Goal: Transaction & Acquisition: Purchase product/service

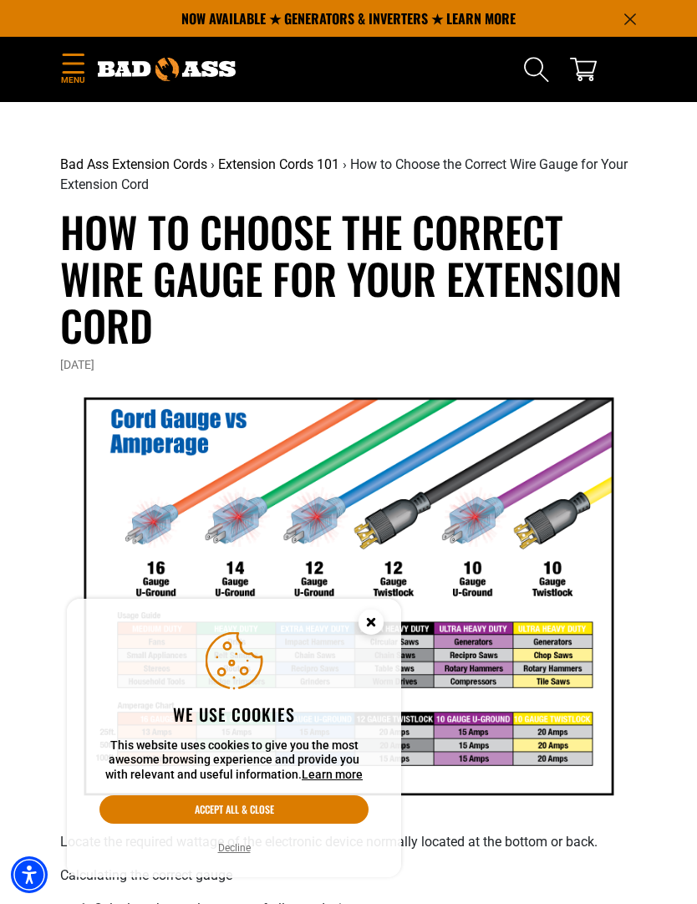
click at [69, 63] on icon "Menu" at bounding box center [73, 63] width 21 height 19
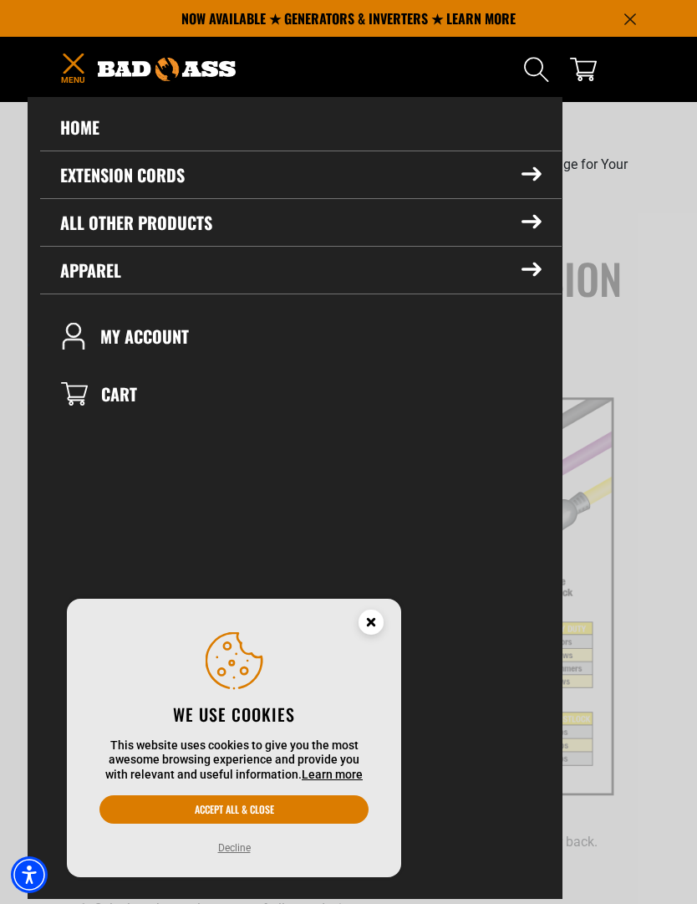
click at [77, 186] on summary "Extension Cords" at bounding box center [301, 174] width 522 height 47
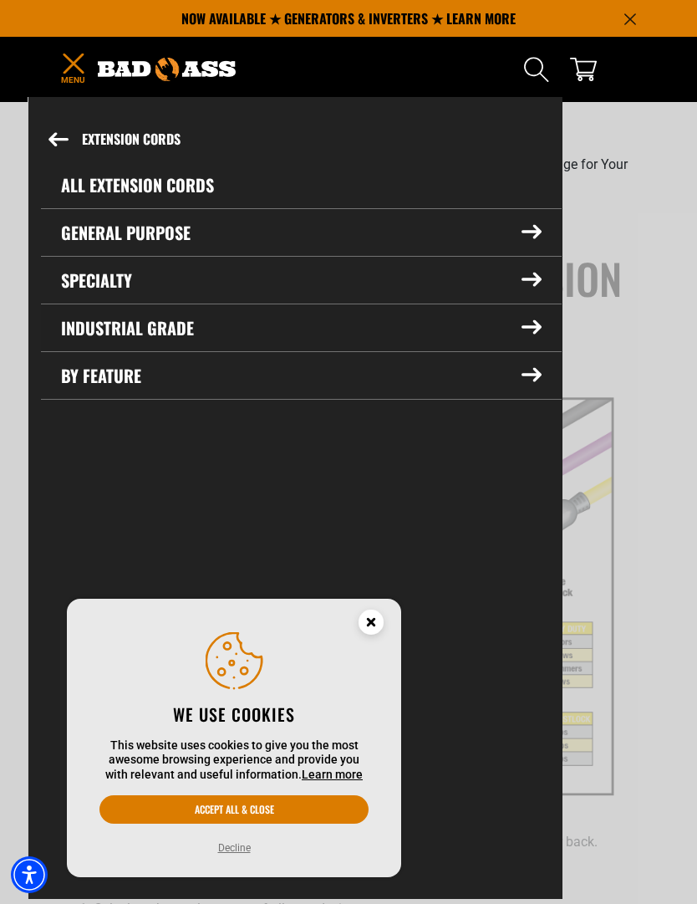
click at [524, 336] on summary "Industrial Grade" at bounding box center [301, 327] width 521 height 47
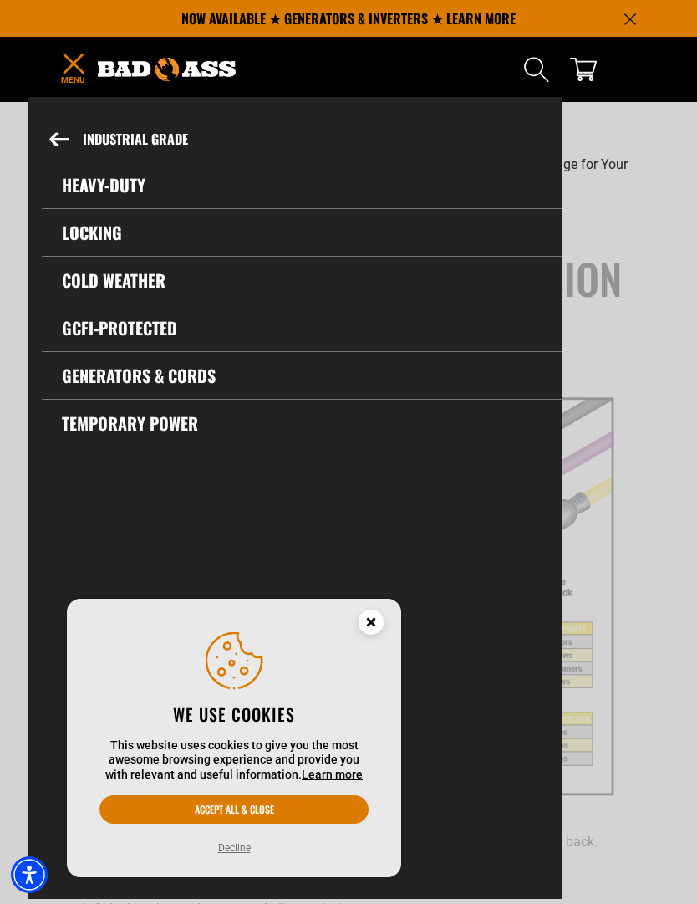
click at [69, 186] on link "Heavy-Duty" at bounding box center [302, 184] width 520 height 47
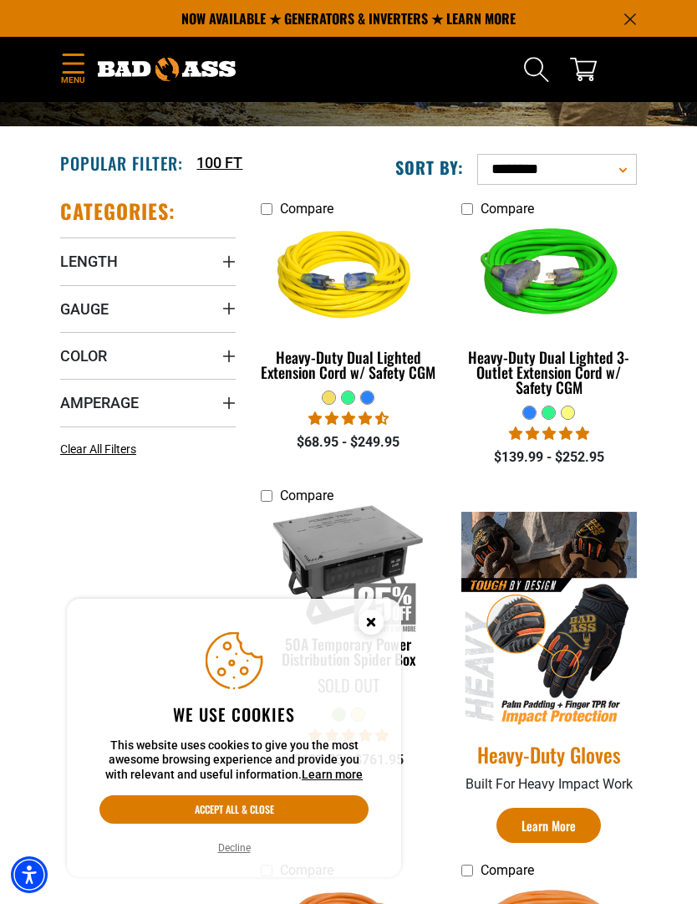
scroll to position [195, 0]
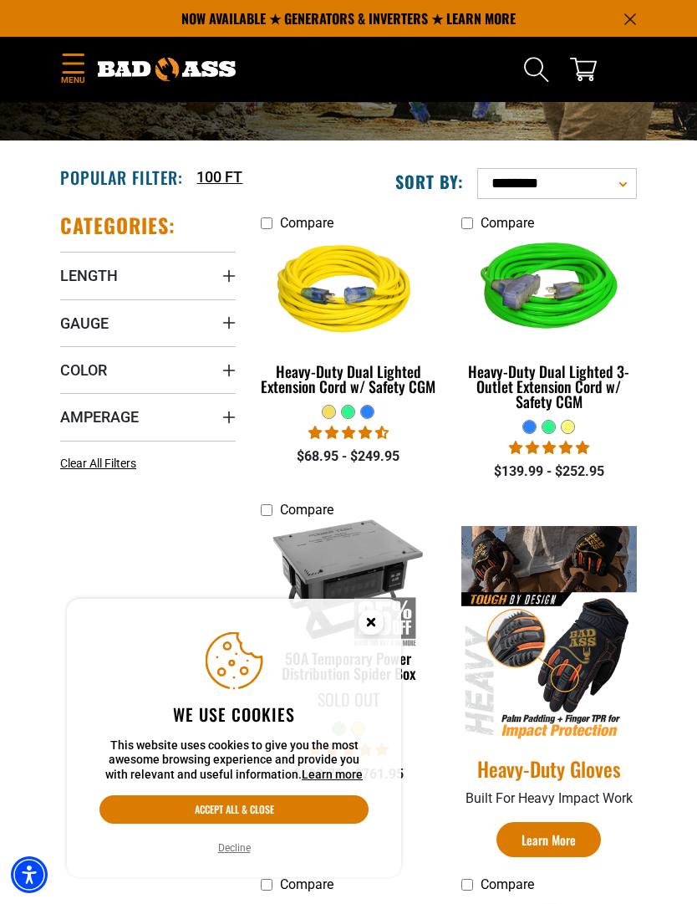
click at [66, 325] on span "Gauge" at bounding box center [84, 323] width 49 height 19
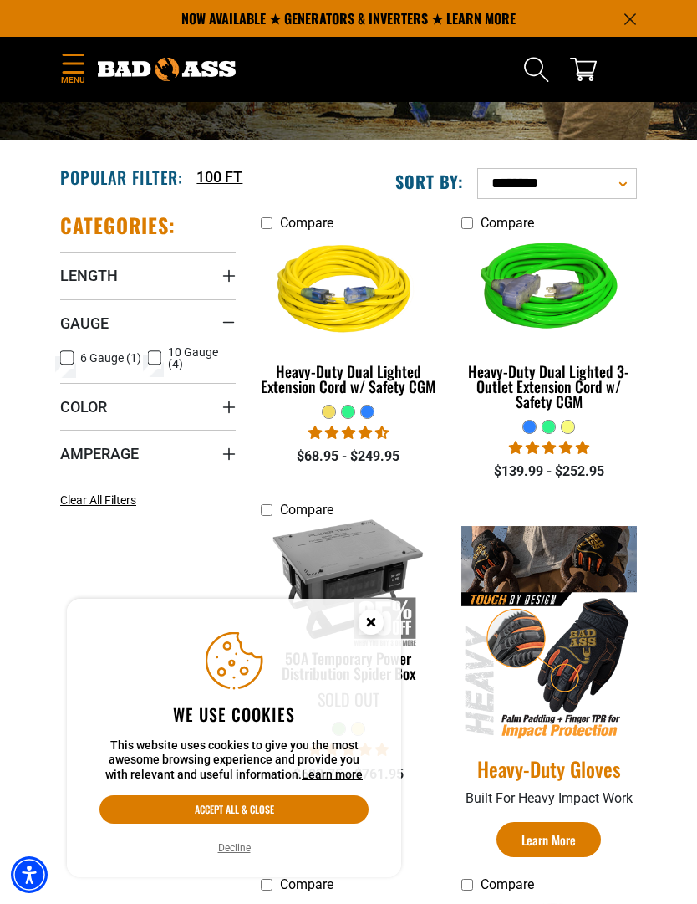
click at [154, 363] on icon at bounding box center [154, 358] width 13 height 22
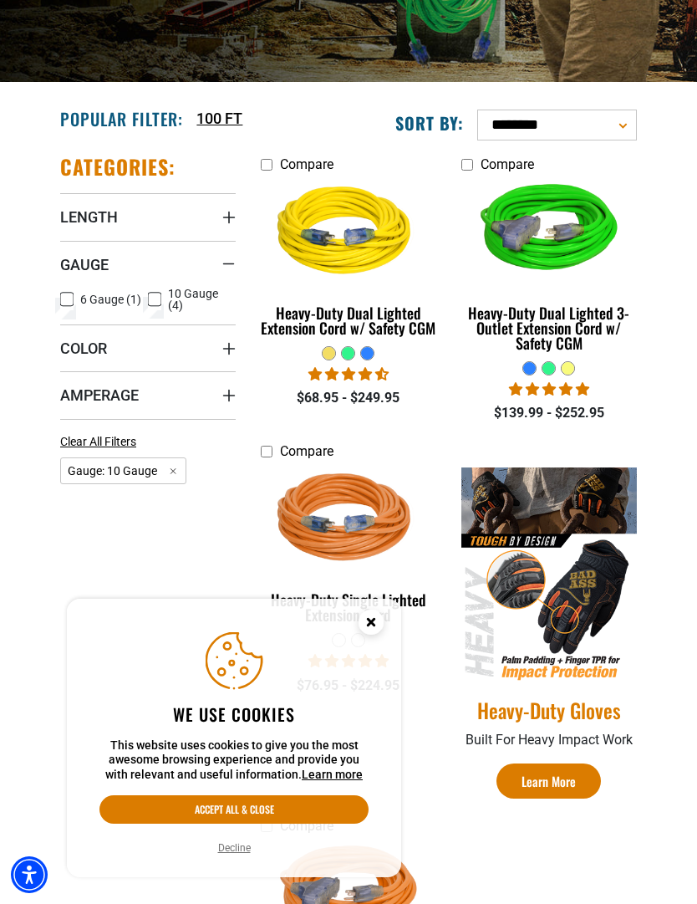
scroll to position [256, 0]
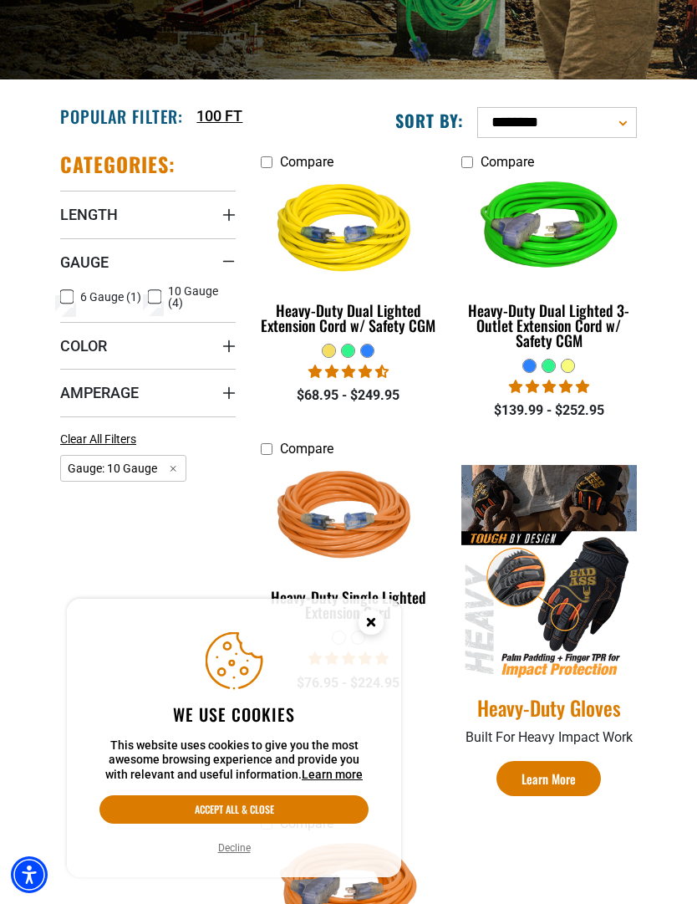
click at [417, 329] on div "Heavy-Duty Dual Lighted Extension Cord w/ Safety CGM" at bounding box center [349, 318] width 176 height 30
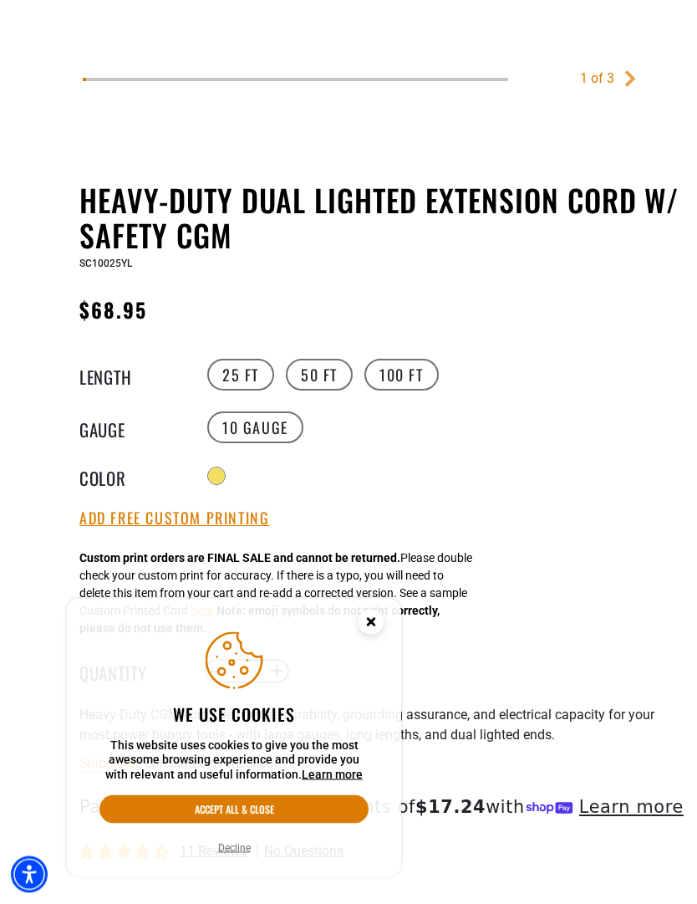
scroll to position [688, 0]
click at [422, 386] on label "100 FT" at bounding box center [402, 375] width 74 height 32
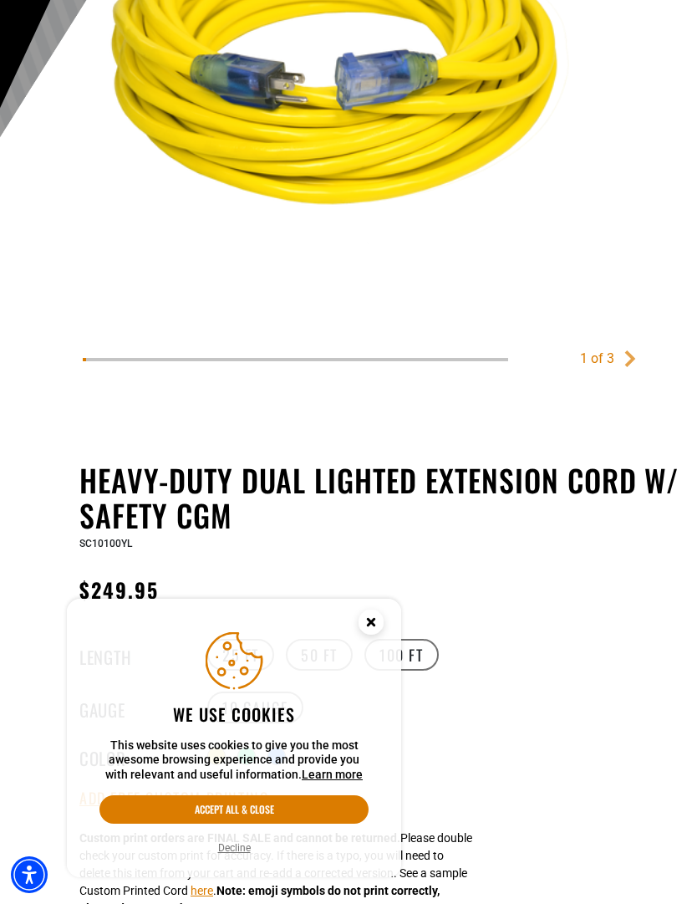
scroll to position [591, 0]
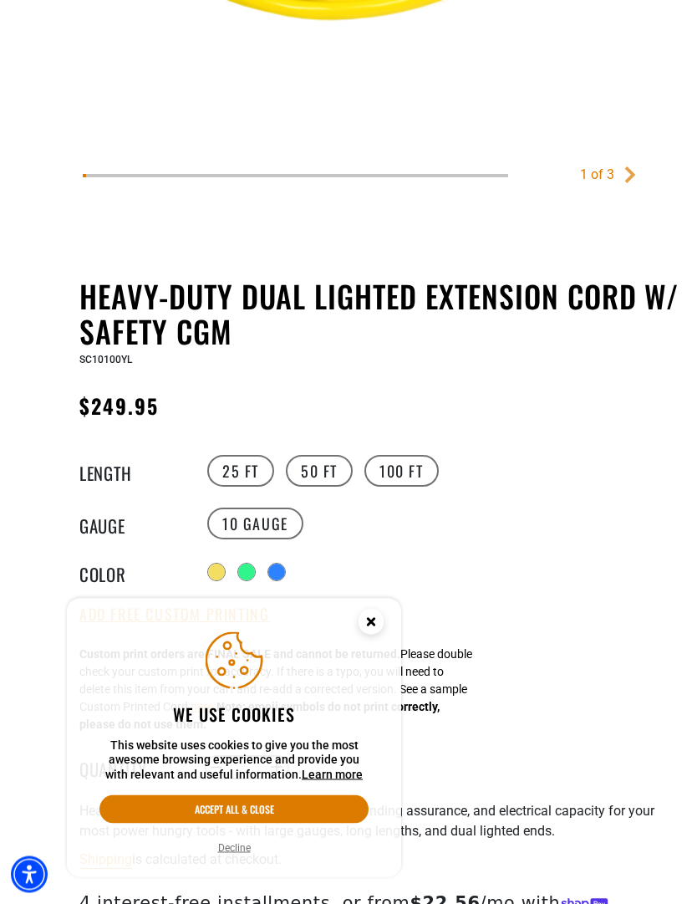
click at [329, 488] on label "50 FT" at bounding box center [319, 472] width 67 height 32
click at [421, 487] on label "100 FT" at bounding box center [402, 471] width 74 height 32
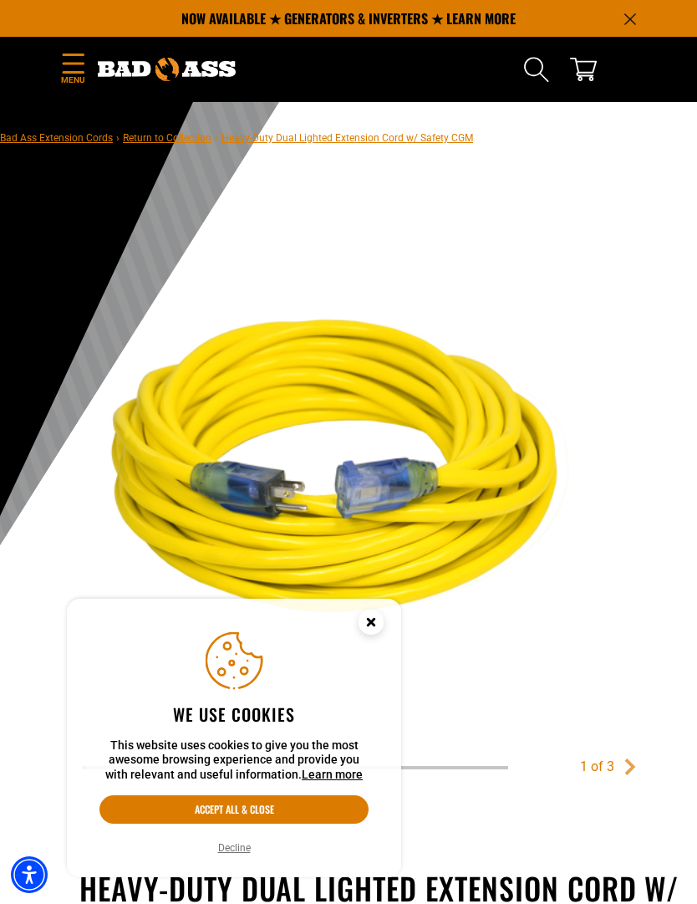
click at [78, 83] on span "Menu" at bounding box center [72, 80] width 25 height 13
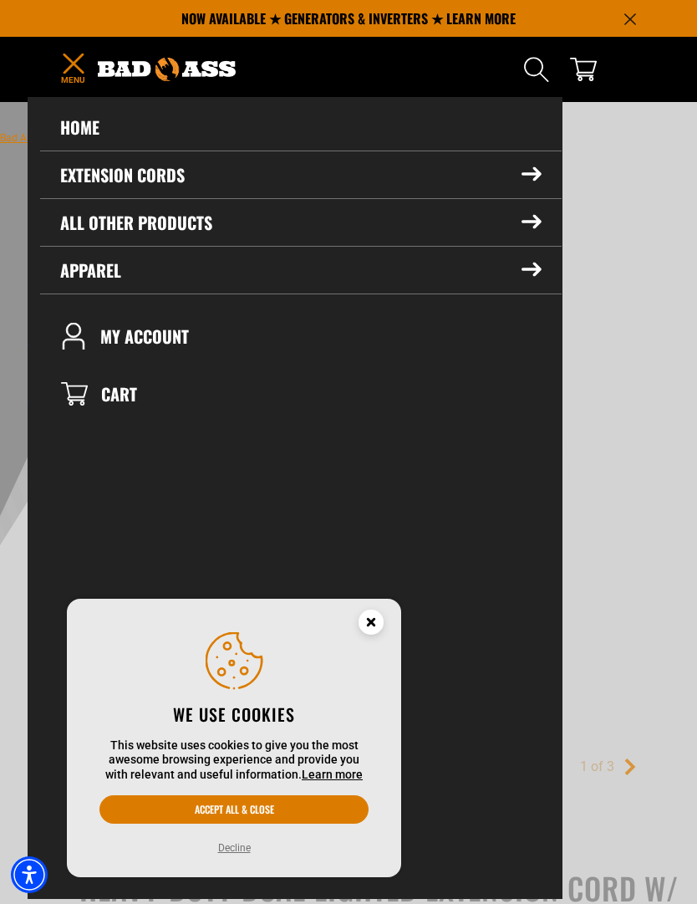
click at [69, 134] on link "Home" at bounding box center [301, 127] width 522 height 47
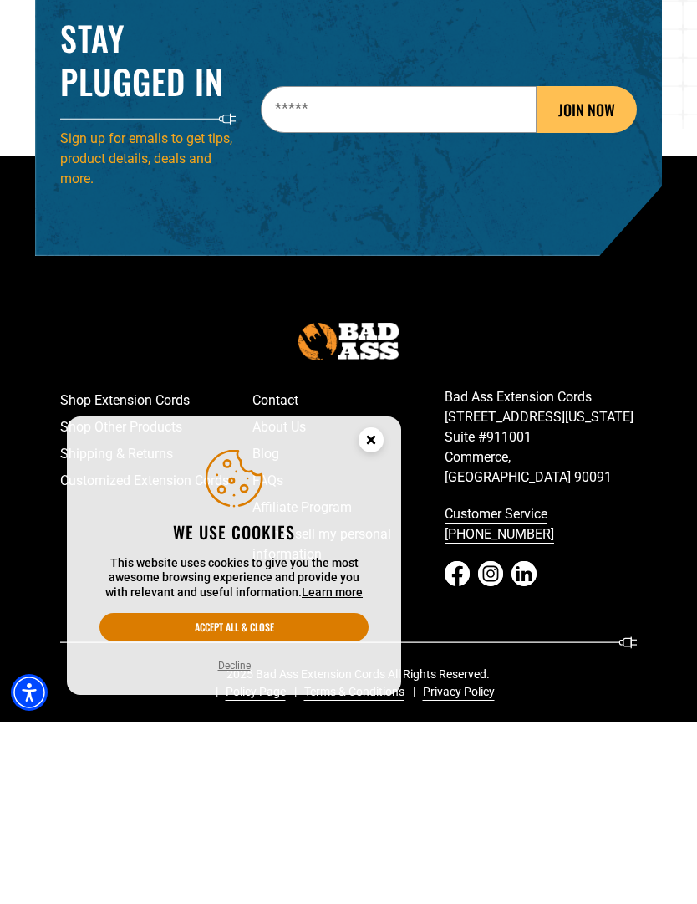
scroll to position [2540, 0]
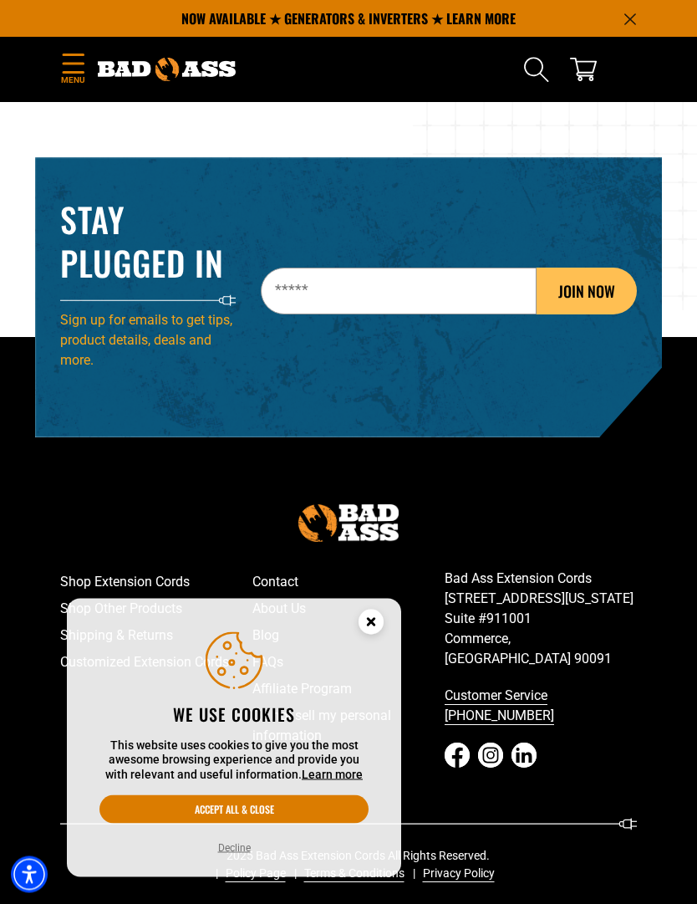
click at [373, 625] on icon "Close this option" at bounding box center [371, 622] width 6 height 6
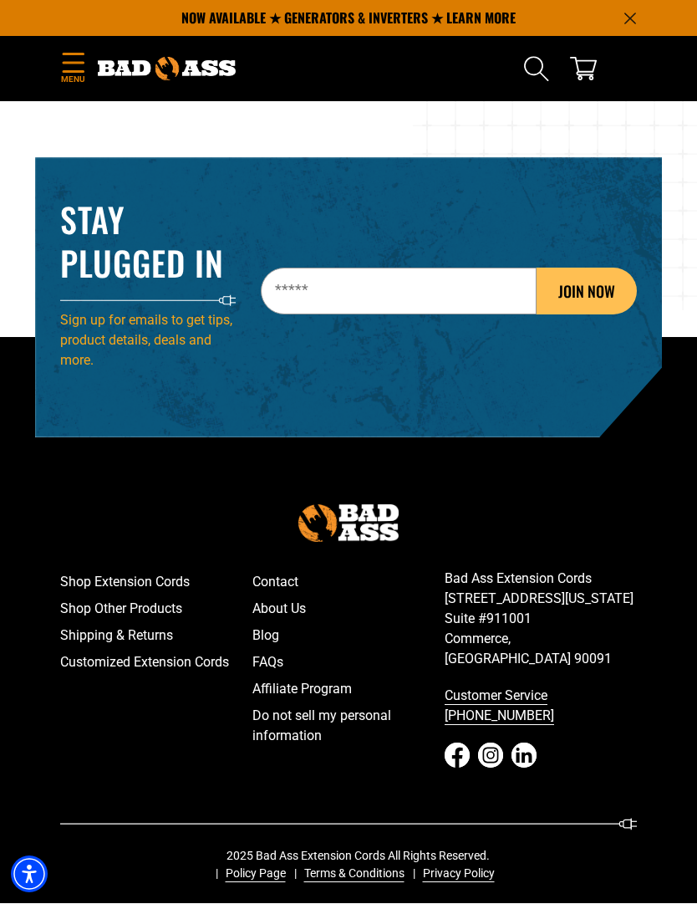
click at [280, 677] on link "FAQs" at bounding box center [349, 663] width 192 height 27
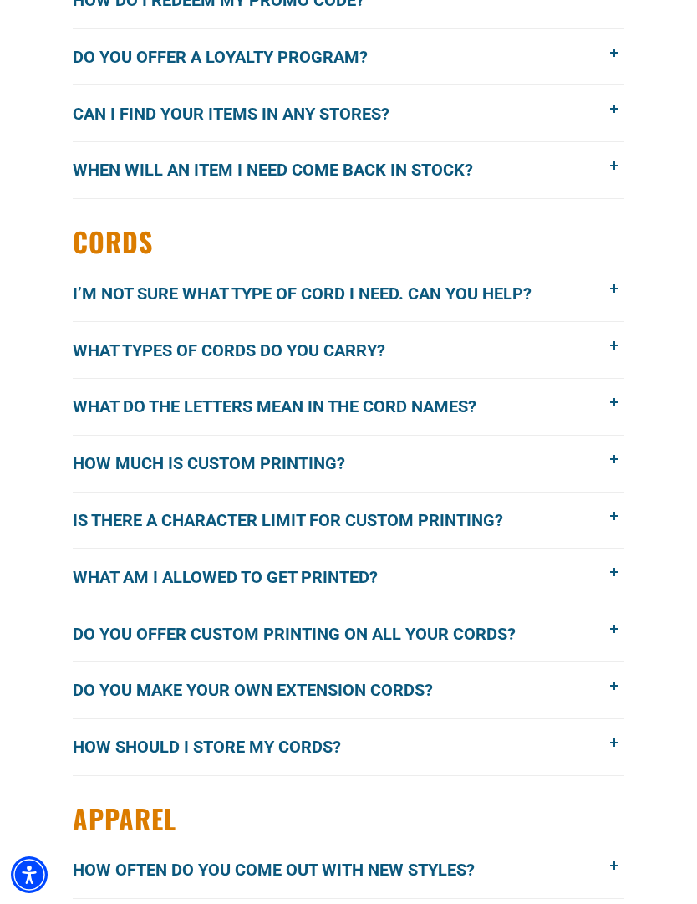
scroll to position [1792, 0]
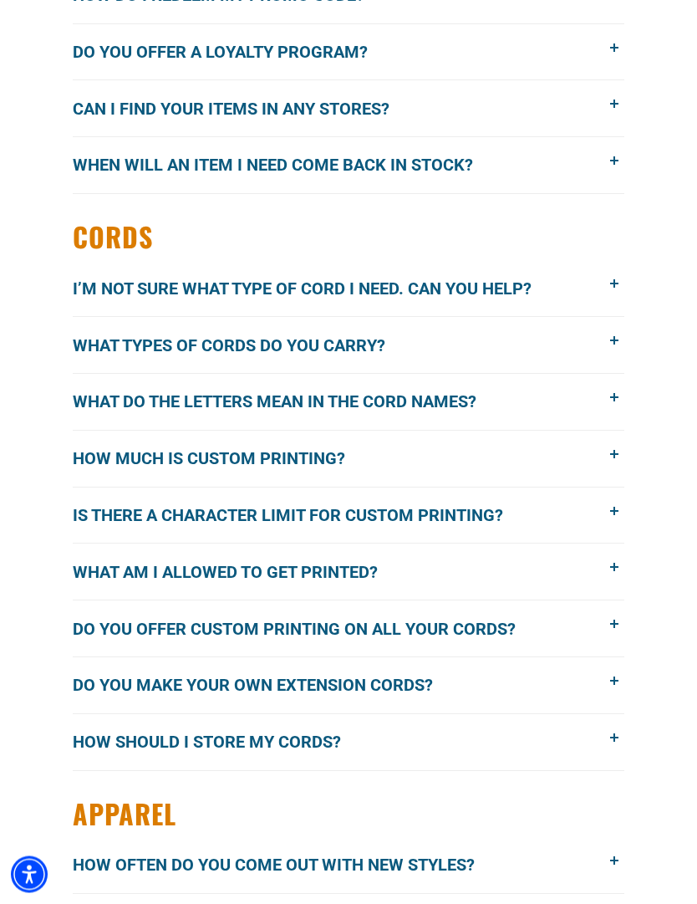
click at [610, 288] on span at bounding box center [615, 285] width 18 height 18
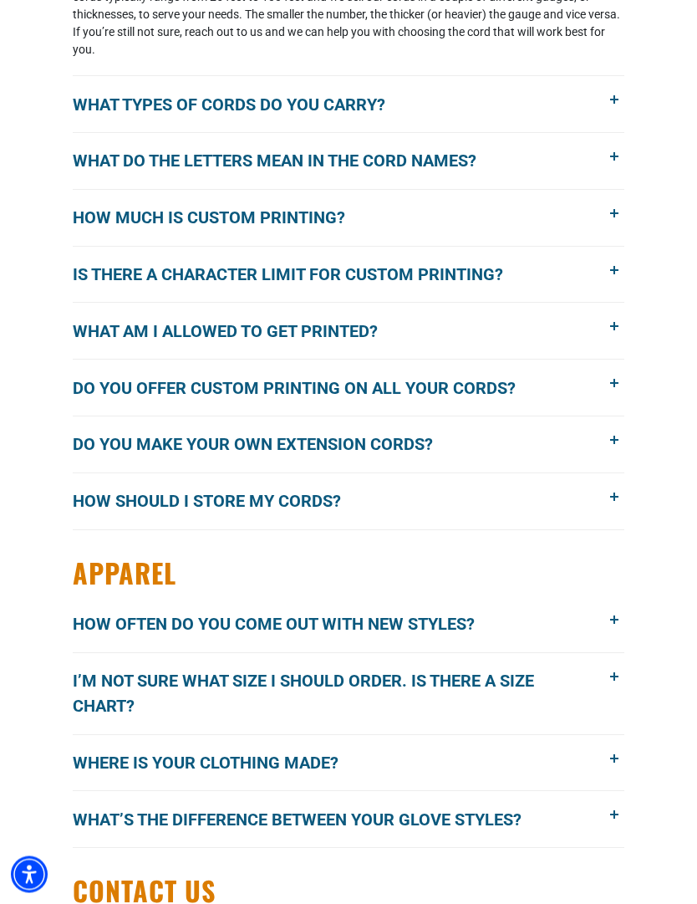
scroll to position [2173, 0]
click at [609, 339] on button "What am I allowed to get printed?" at bounding box center [349, 331] width 552 height 56
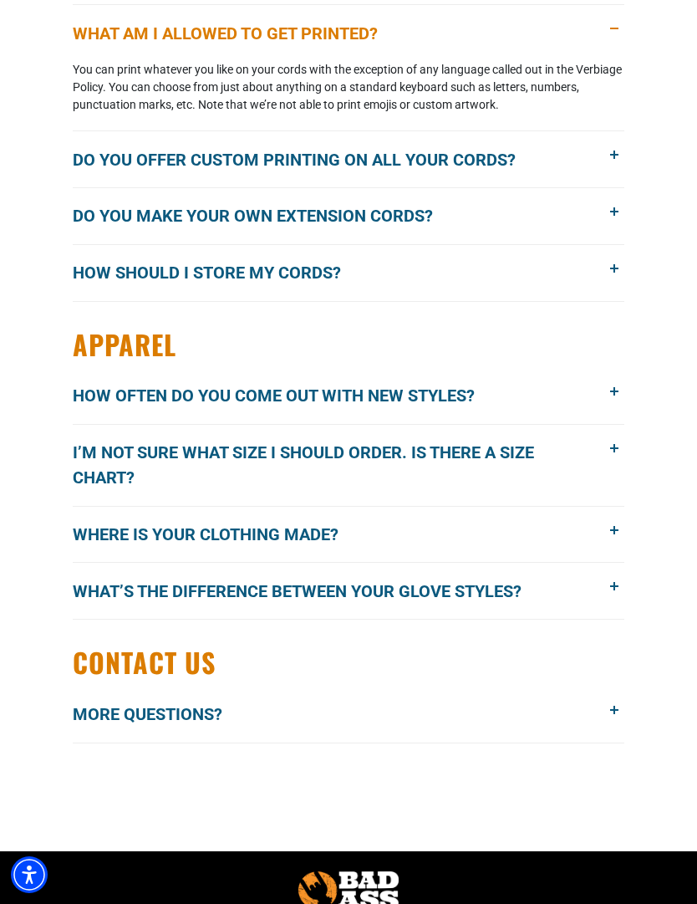
scroll to position [2336, 0]
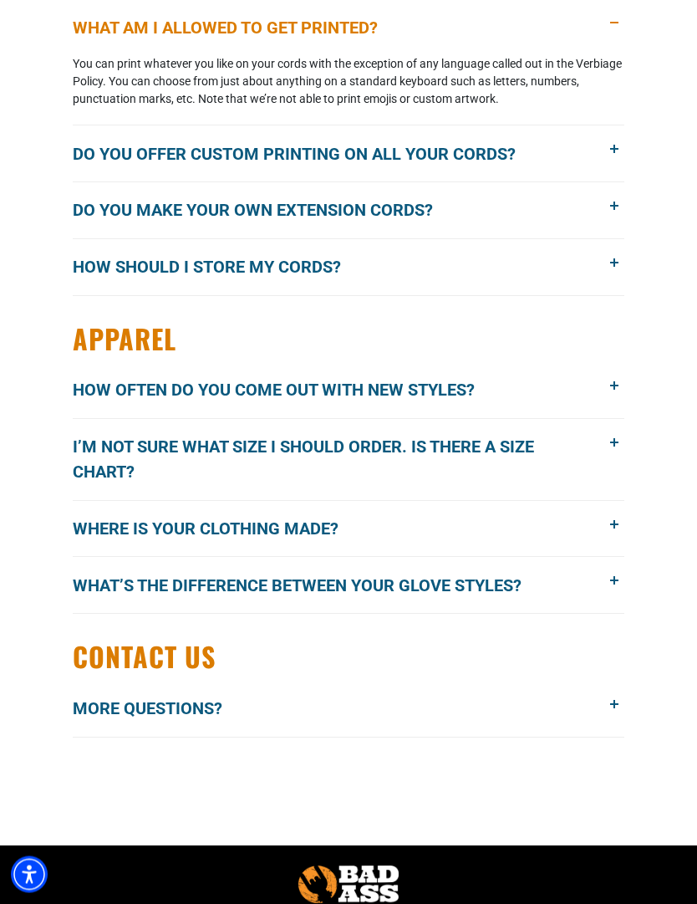
click at [607, 388] on span at bounding box center [615, 387] width 18 height 18
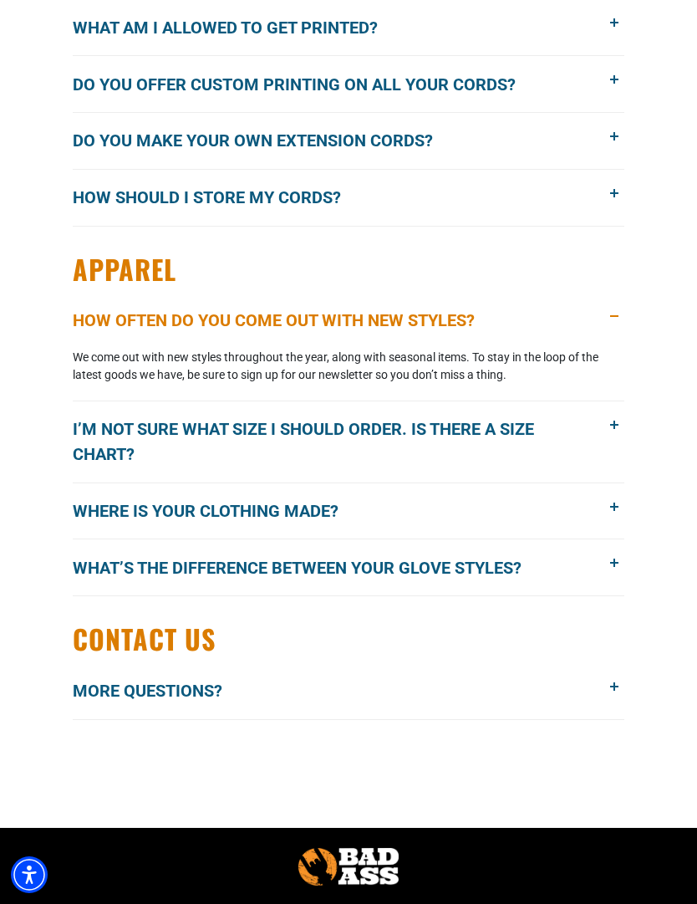
click at [600, 436] on span "I’m not sure what size I should order. Is there a size chart?" at bounding box center [349, 441] width 552 height 50
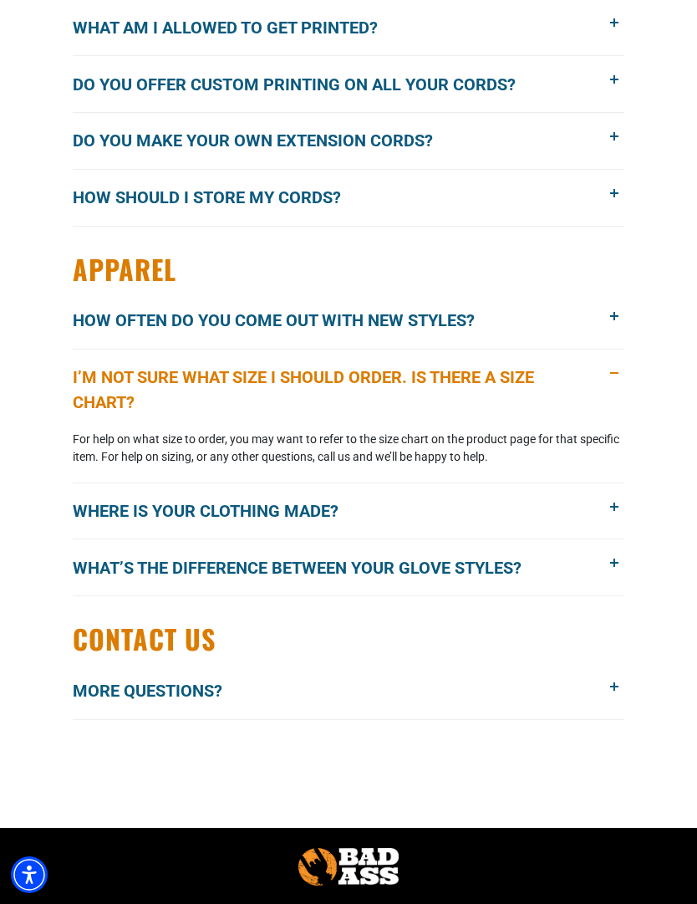
click at [518, 386] on span "I’m not sure what size I should order. Is there a size chart?" at bounding box center [349, 390] width 552 height 50
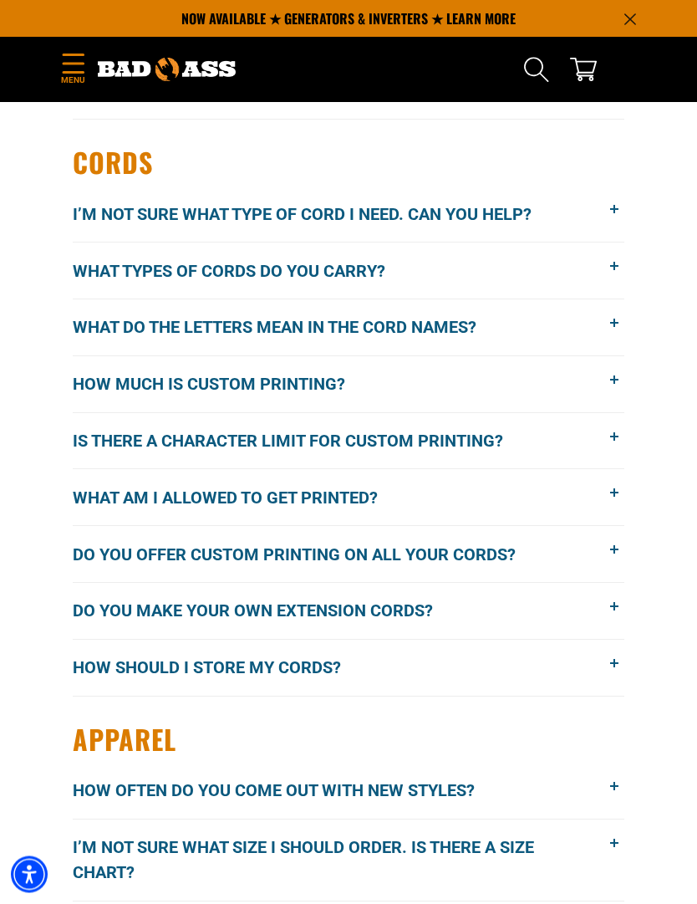
scroll to position [1864, 0]
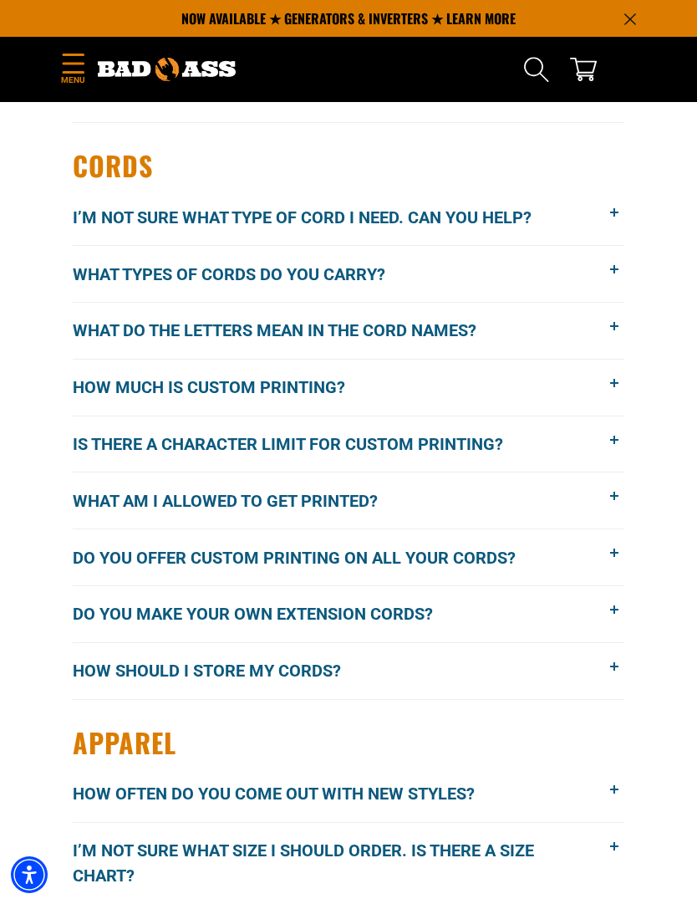
click at [613, 391] on span at bounding box center [615, 384] width 18 height 18
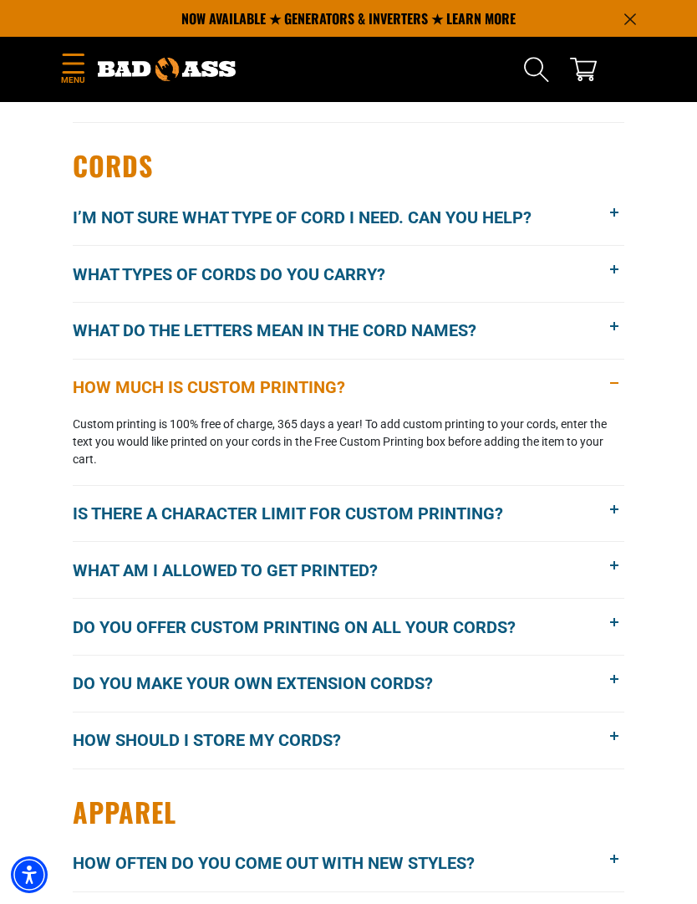
click at [609, 392] on button "How much is custom printing?" at bounding box center [349, 388] width 552 height 56
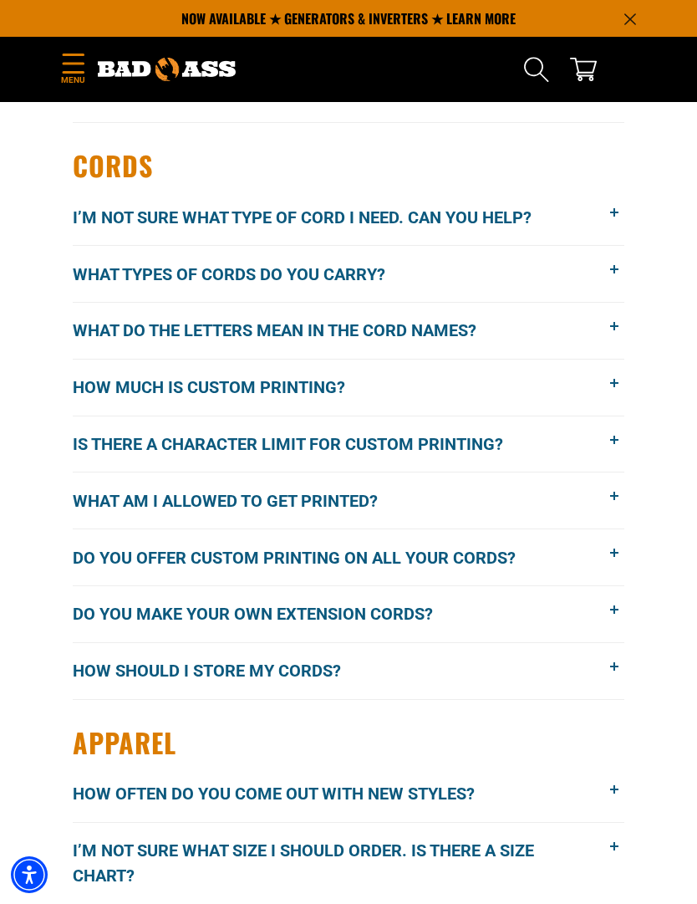
click at [611, 218] on span at bounding box center [615, 213] width 18 height 18
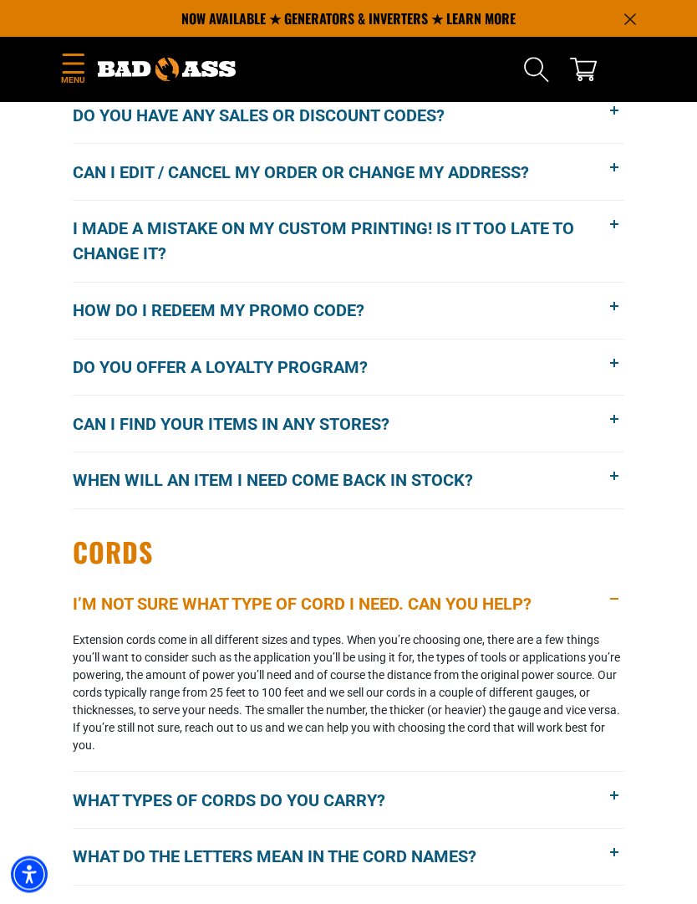
scroll to position [1417, 0]
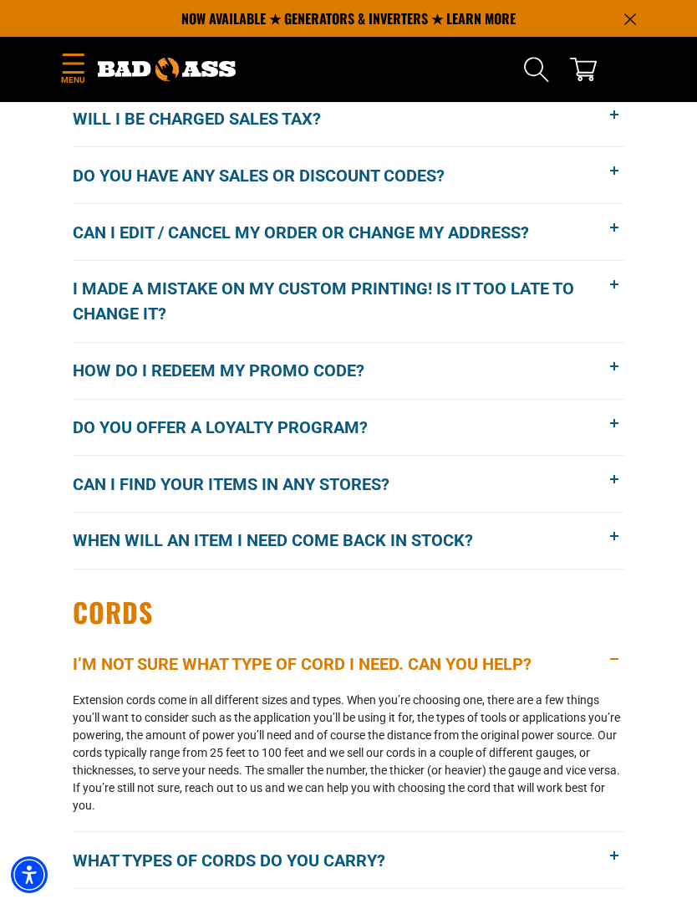
click at [67, 75] on span "Menu" at bounding box center [72, 80] width 25 height 13
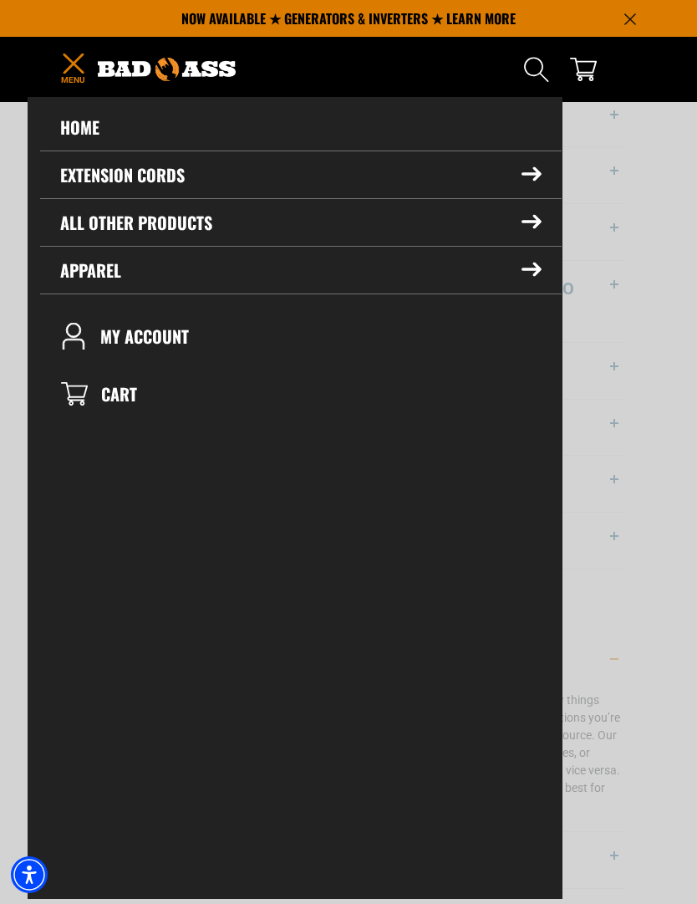
click at [534, 176] on icon at bounding box center [532, 174] width 20 height 14
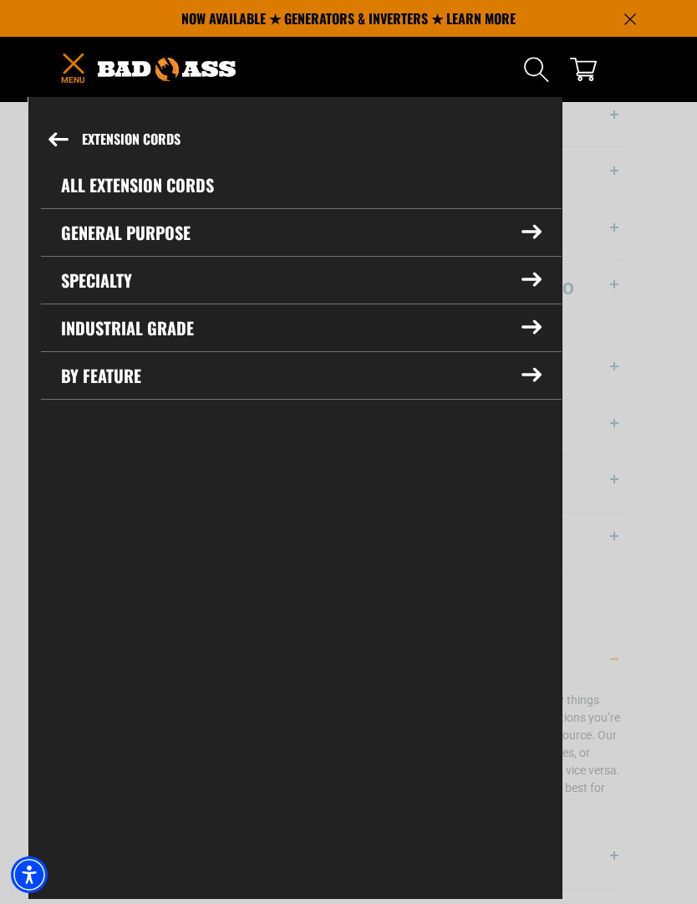
click at [531, 331] on icon at bounding box center [532, 327] width 20 height 14
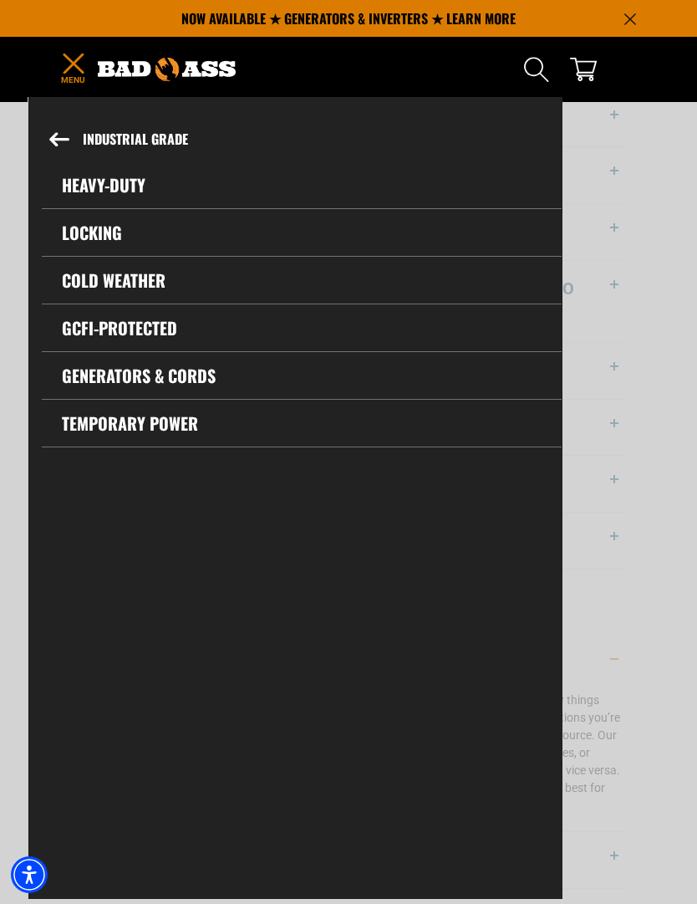
click at [237, 379] on link "Generators & Cords" at bounding box center [302, 375] width 520 height 47
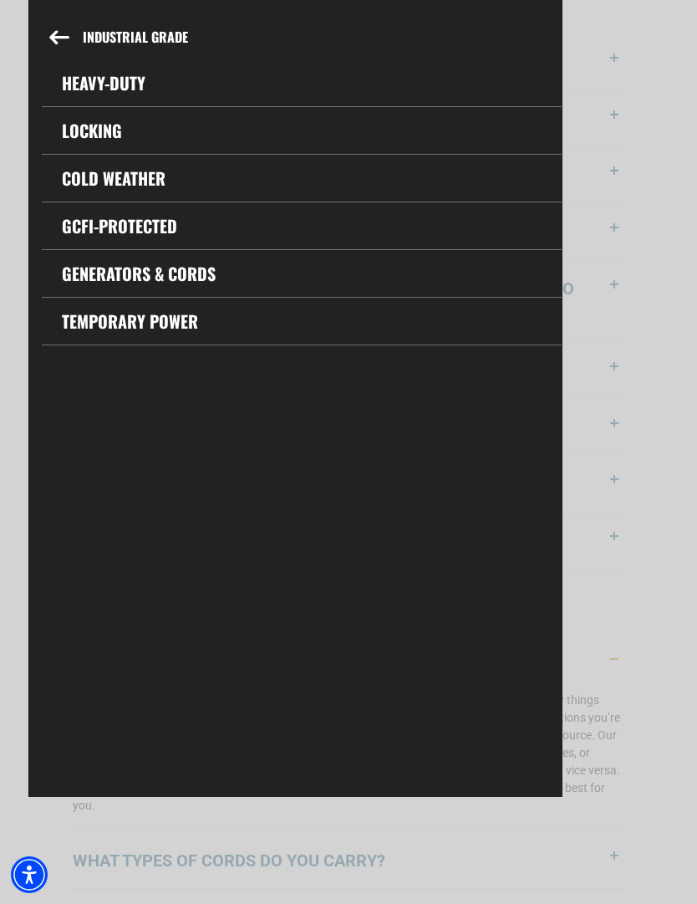
click at [79, 95] on link "Heavy-Duty" at bounding box center [302, 82] width 520 height 47
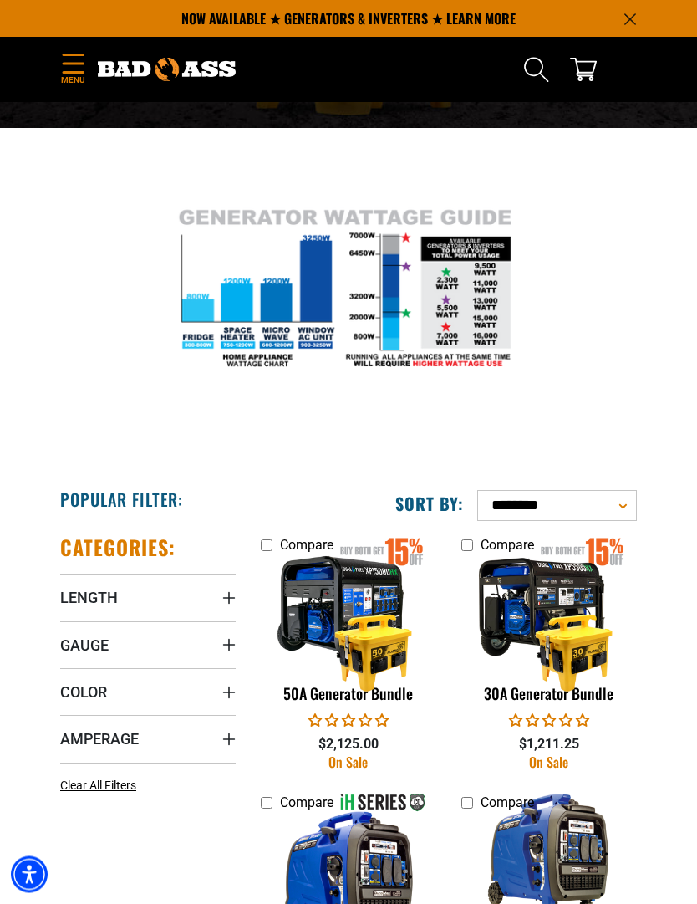
scroll to position [175, 0]
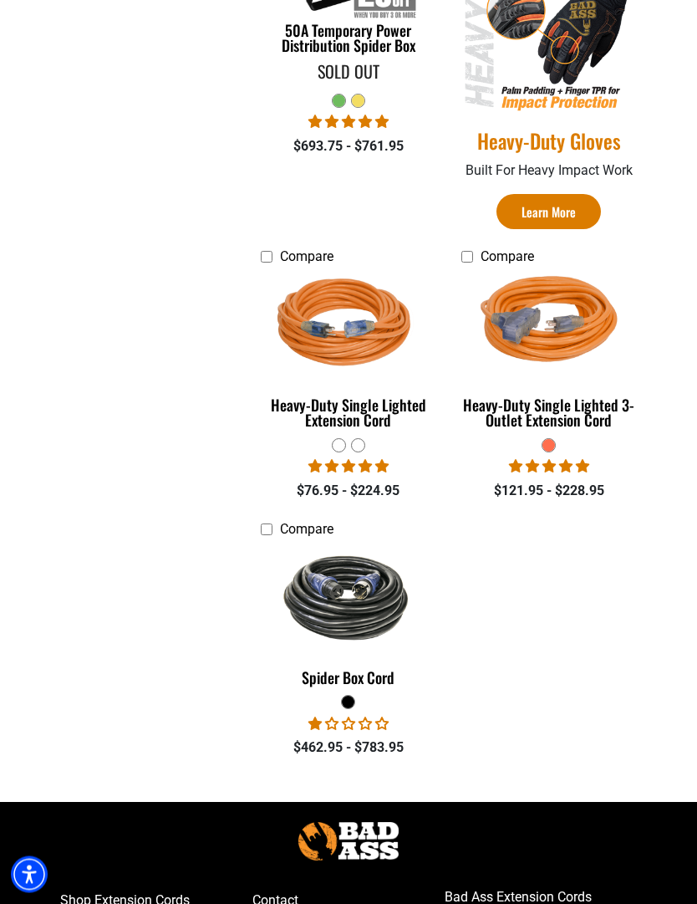
scroll to position [842, 0]
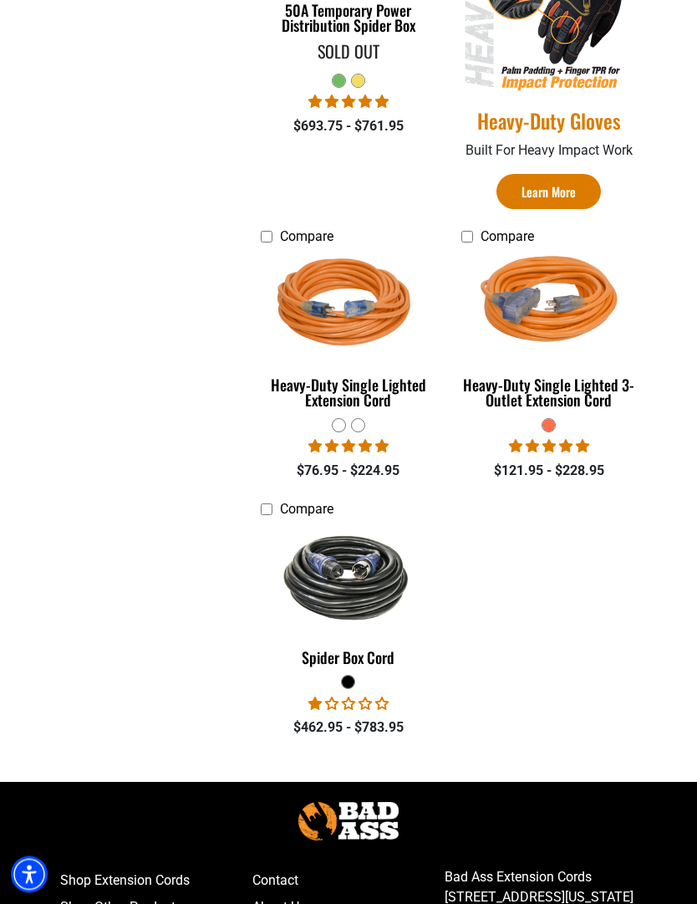
click at [401, 396] on div "Heavy-Duty Single Lighted Extension Cord" at bounding box center [349, 393] width 176 height 30
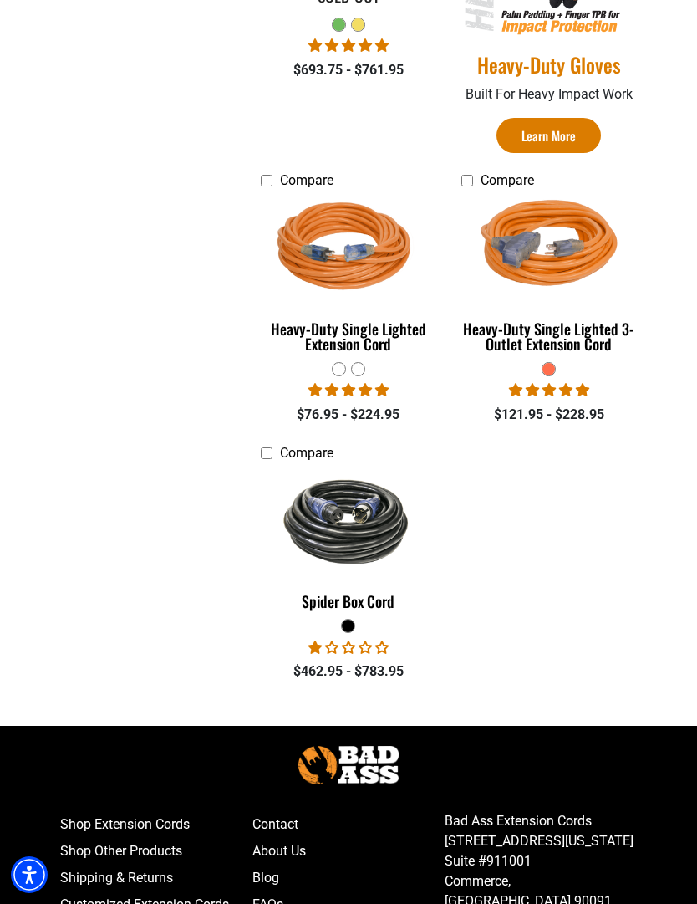
scroll to position [898, 0]
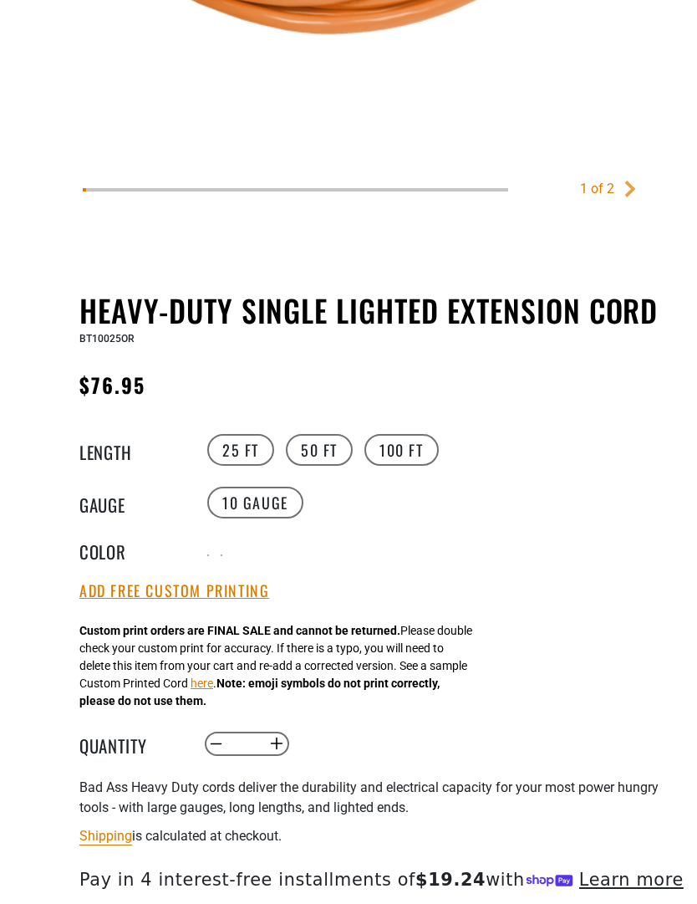
scroll to position [578, 0]
click at [412, 464] on label "100 FT" at bounding box center [402, 450] width 74 height 32
